Goal: Task Accomplishment & Management: Manage account settings

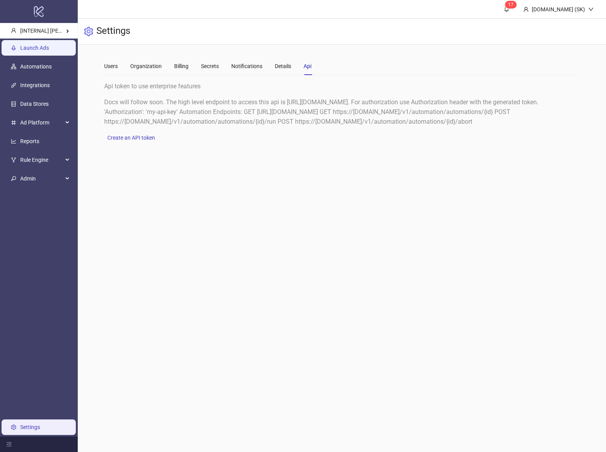
click at [49, 46] on link "Launch Ads" at bounding box center [34, 48] width 29 height 6
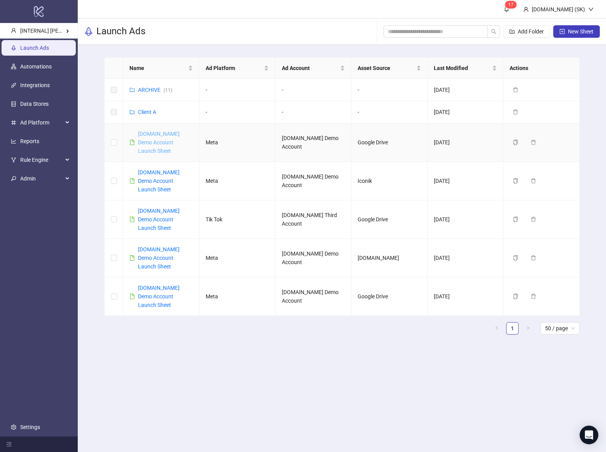
click at [162, 133] on link "[DOMAIN_NAME] Demo Account Launch Sheet" at bounding box center [159, 142] width 42 height 23
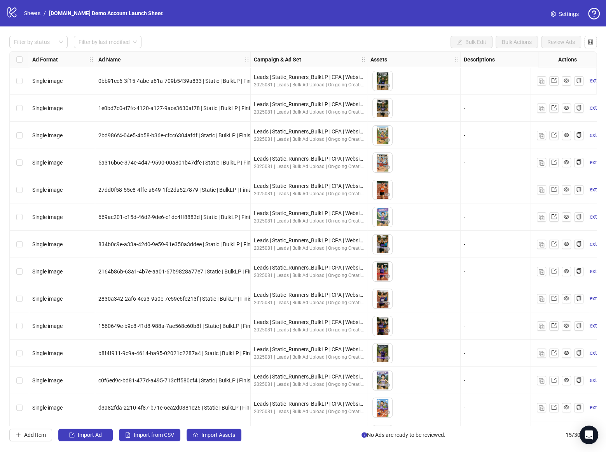
scroll to position [53, 0]
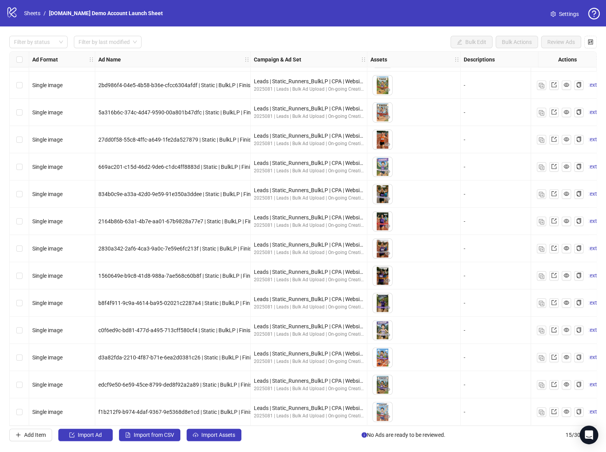
click at [576, 14] on span "Settings" at bounding box center [569, 14] width 20 height 9
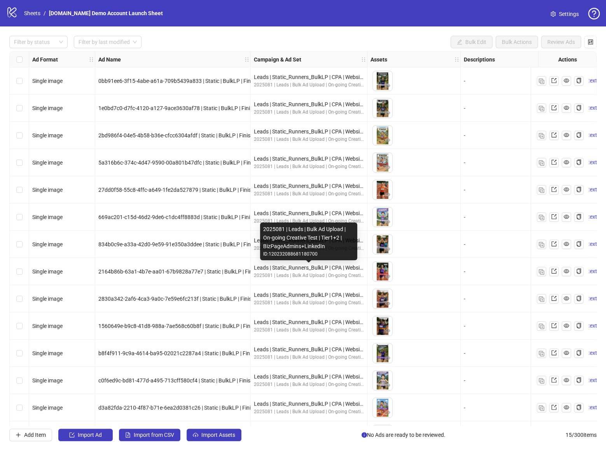
scroll to position [7, 0]
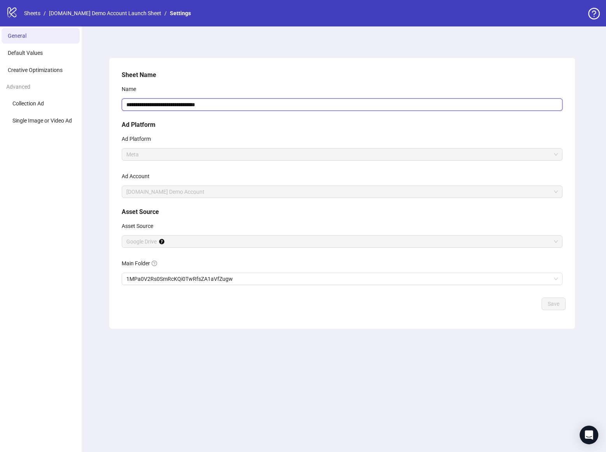
click at [208, 102] on input "**********" at bounding box center [342, 104] width 441 height 12
type input "**********"
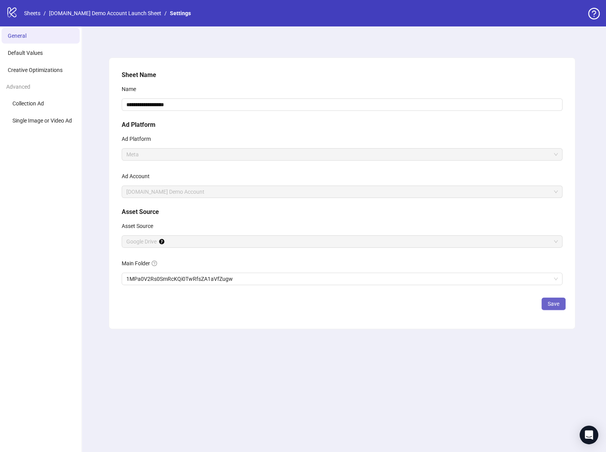
click at [558, 305] on span "Save" at bounding box center [554, 304] width 12 height 6
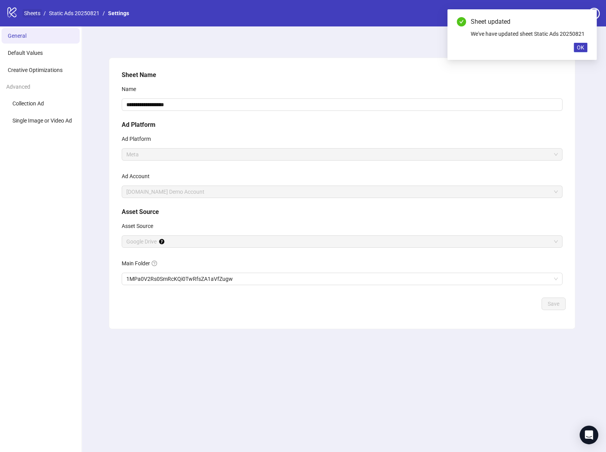
click at [29, 16] on link "Sheets" at bounding box center [32, 13] width 19 height 9
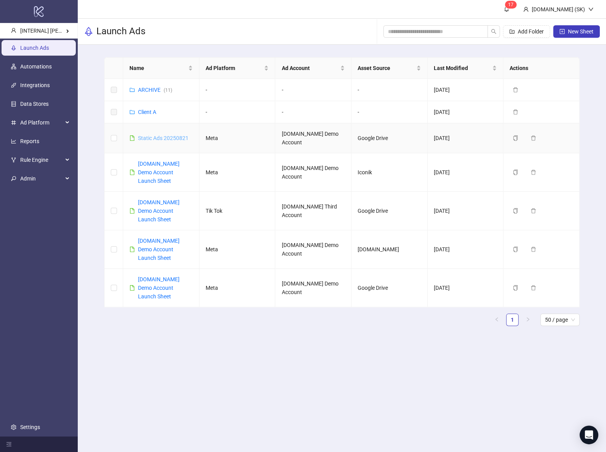
click at [172, 135] on link "Static Ads 20250821" at bounding box center [163, 138] width 51 height 6
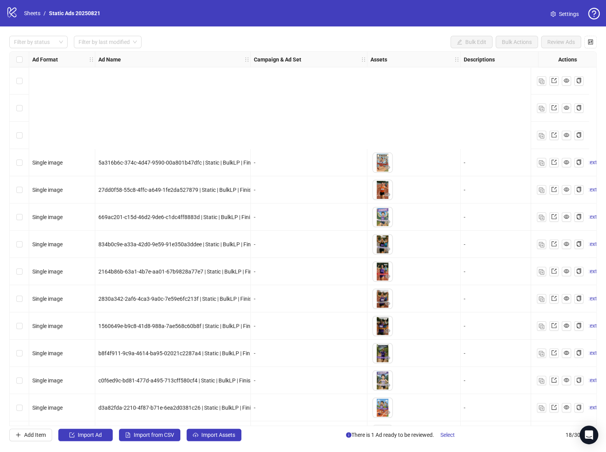
scroll to position [134, 0]
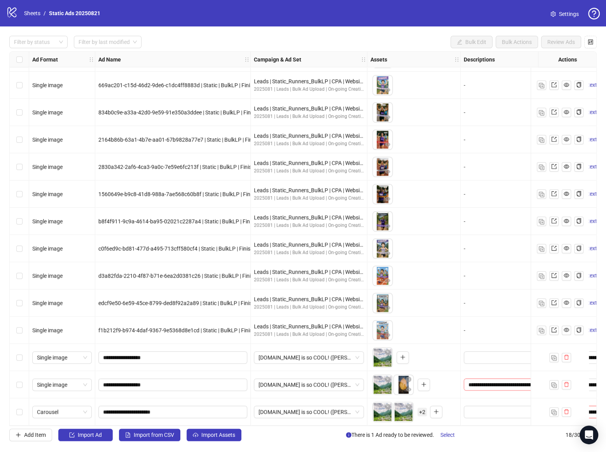
click at [15, 408] on div "Select row 18" at bounding box center [19, 411] width 19 height 27
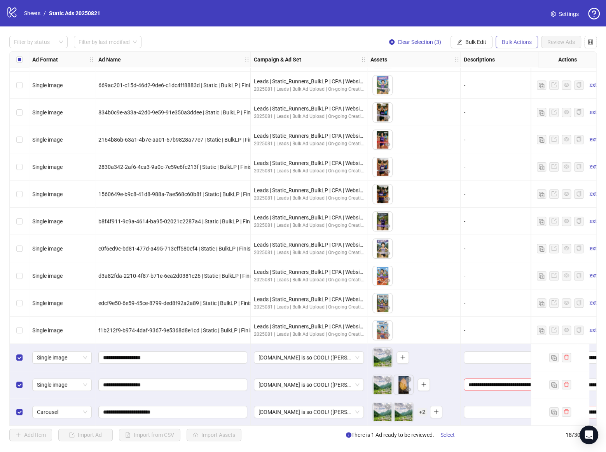
click at [523, 46] on button "Bulk Actions" at bounding box center [517, 42] width 42 height 12
click at [524, 58] on span "Delete" at bounding box center [528, 57] width 53 height 9
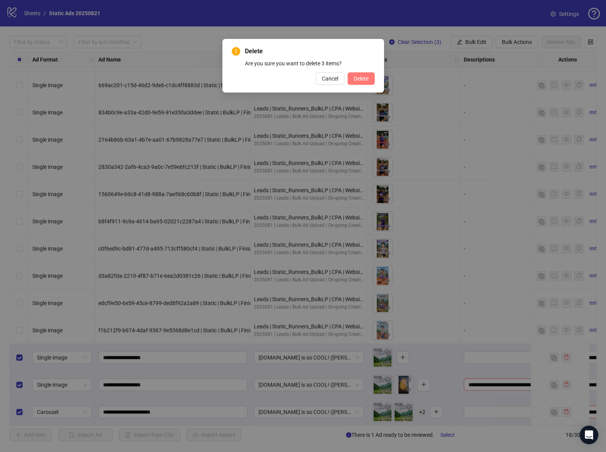
click at [371, 80] on button "Delete" at bounding box center [361, 78] width 27 height 12
